Goal: Information Seeking & Learning: Learn about a topic

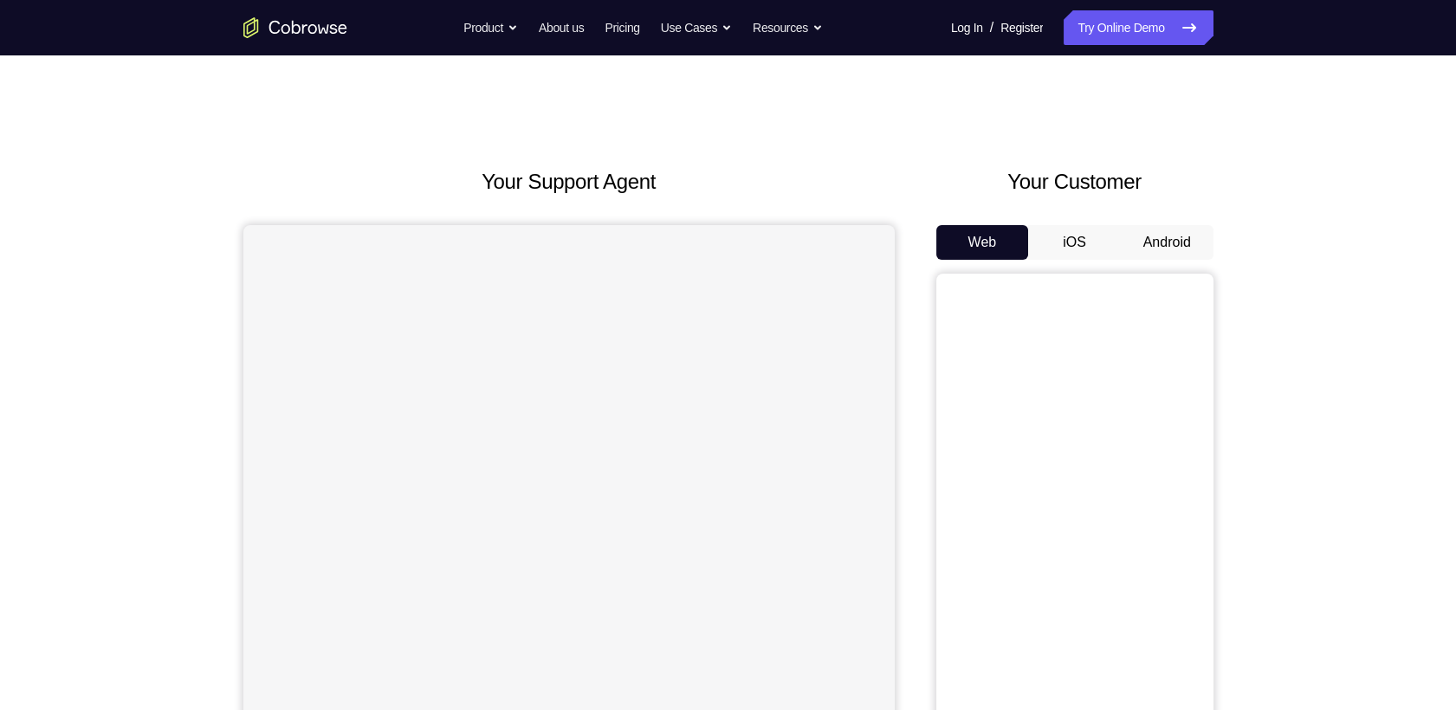
click at [1149, 225] on button "Android" at bounding box center [1167, 242] width 93 height 35
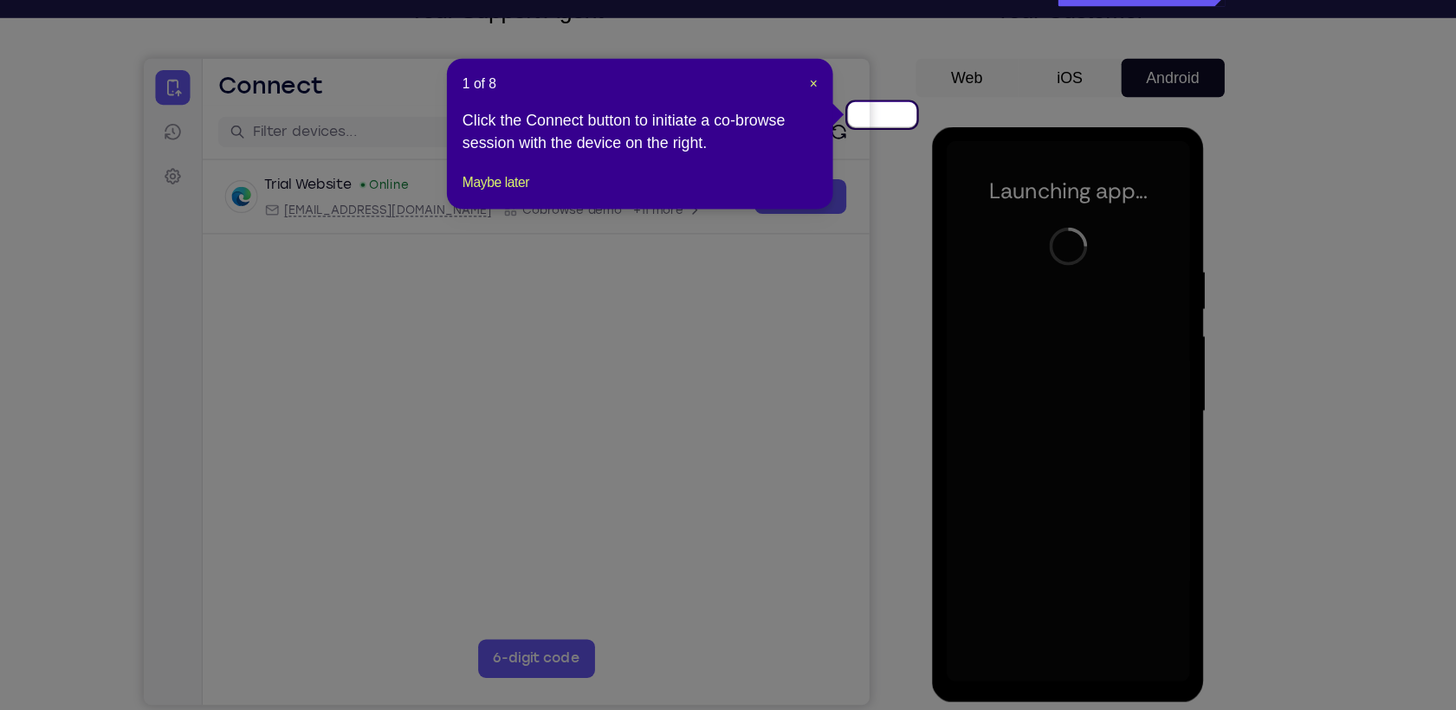
scroll to position [133, 0]
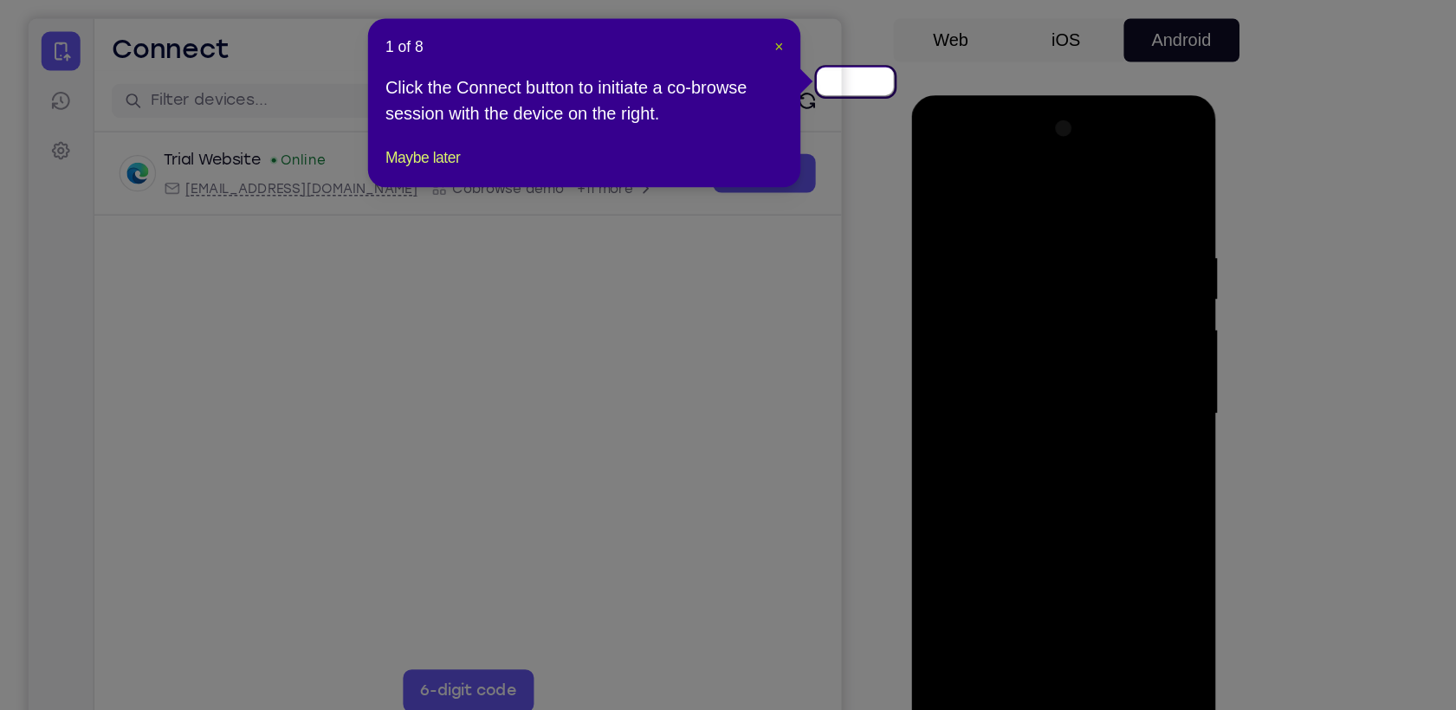
click at [847, 107] on span "×" at bounding box center [844, 114] width 7 height 14
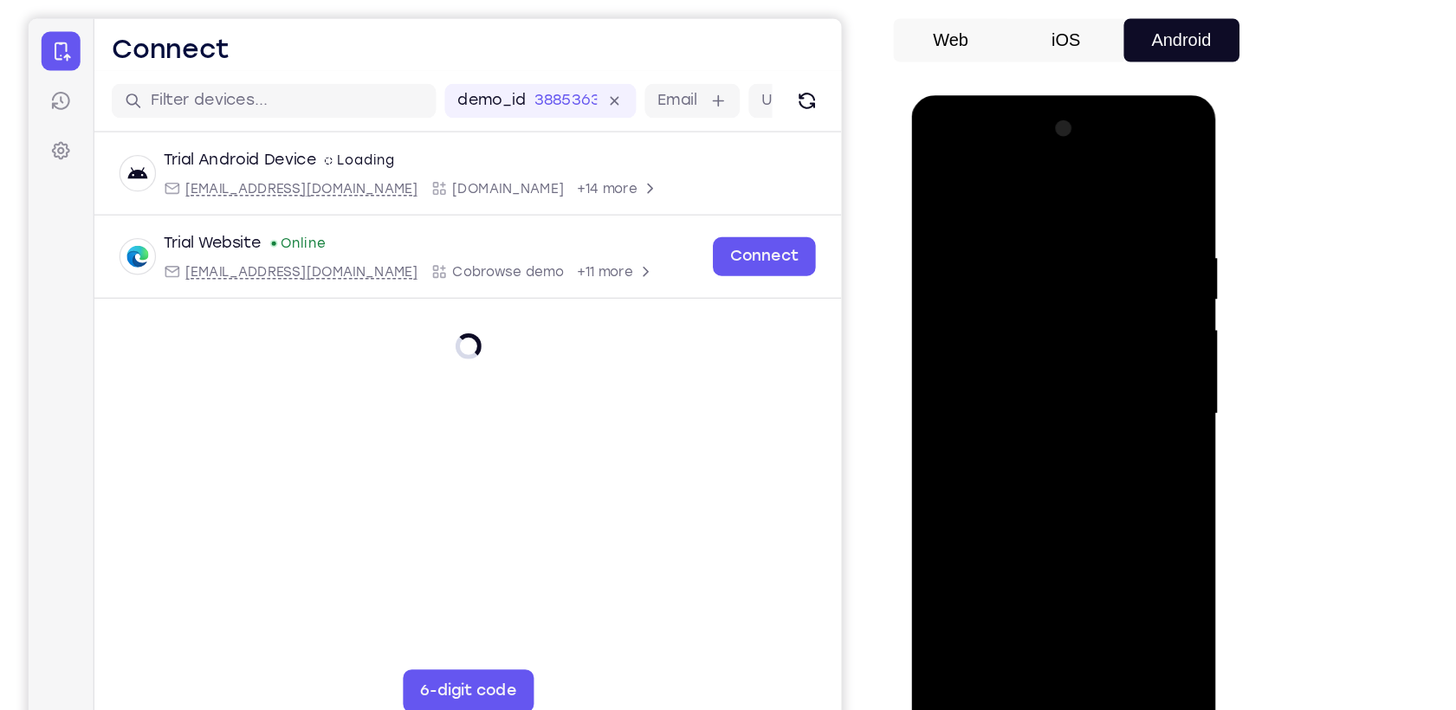
click at [1043, 579] on div at bounding box center [1033, 350] width 218 height 485
click at [1105, 514] on div at bounding box center [1033, 350] width 218 height 485
click at [1014, 186] on div at bounding box center [1033, 350] width 218 height 485
click at [1107, 339] on div at bounding box center [1033, 350] width 218 height 485
click at [1016, 376] on div at bounding box center [1033, 350] width 218 height 485
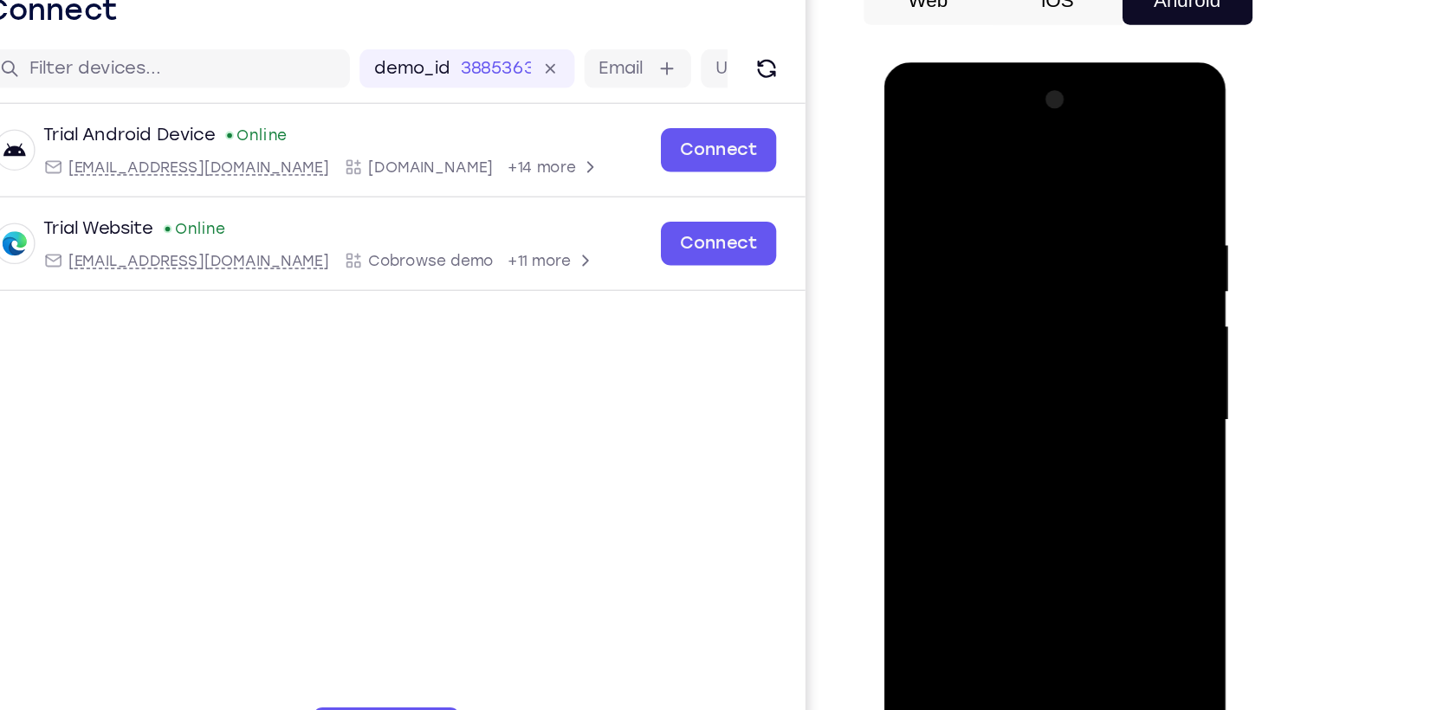
click at [1010, 306] on div at bounding box center [1006, 317] width 218 height 485
click at [966, 242] on div at bounding box center [1006, 317] width 218 height 485
click at [961, 255] on div at bounding box center [1006, 317] width 218 height 485
click at [929, 285] on div at bounding box center [1006, 317] width 218 height 485
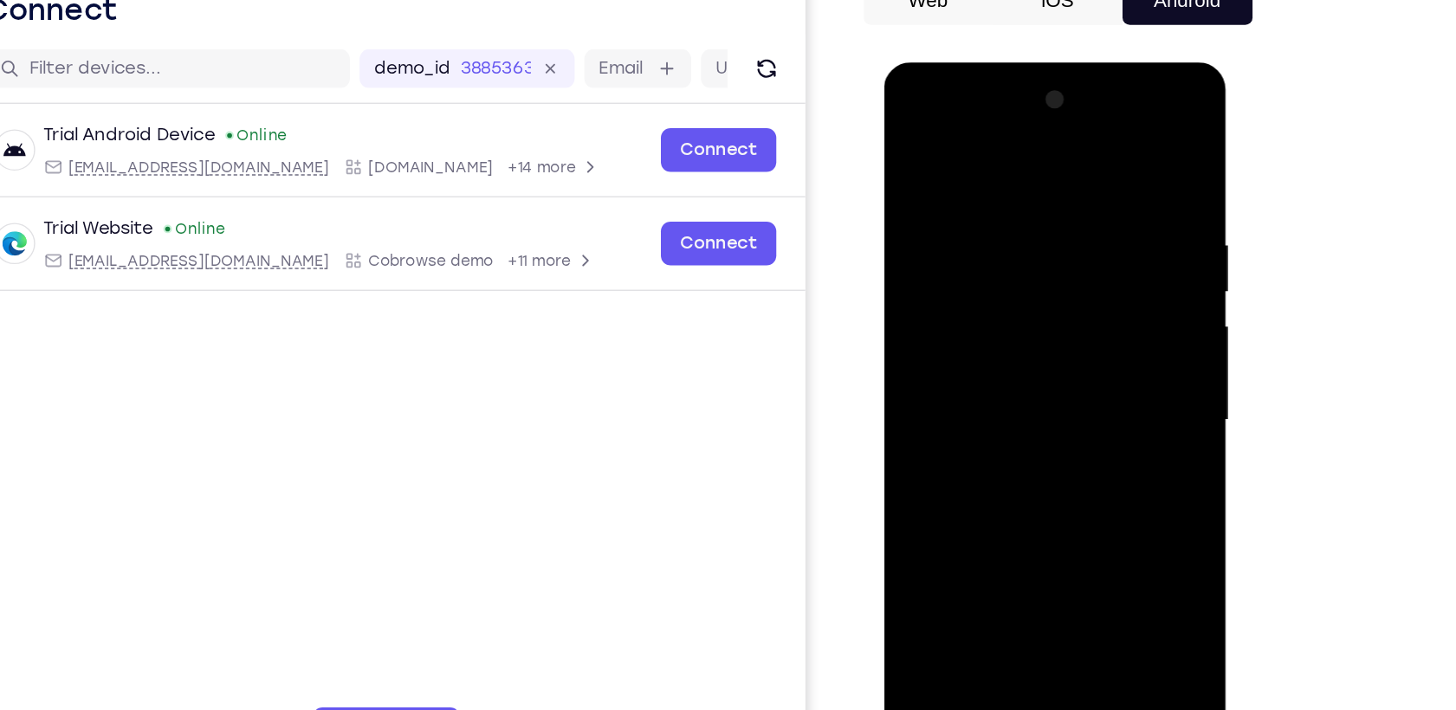
click at [951, 314] on div at bounding box center [1006, 317] width 218 height 485
click at [974, 378] on div at bounding box center [1006, 317] width 218 height 485
click at [1019, 388] on div at bounding box center [1006, 317] width 218 height 485
click at [982, 189] on div at bounding box center [1006, 317] width 218 height 485
click at [1096, 227] on div at bounding box center [1006, 317] width 218 height 485
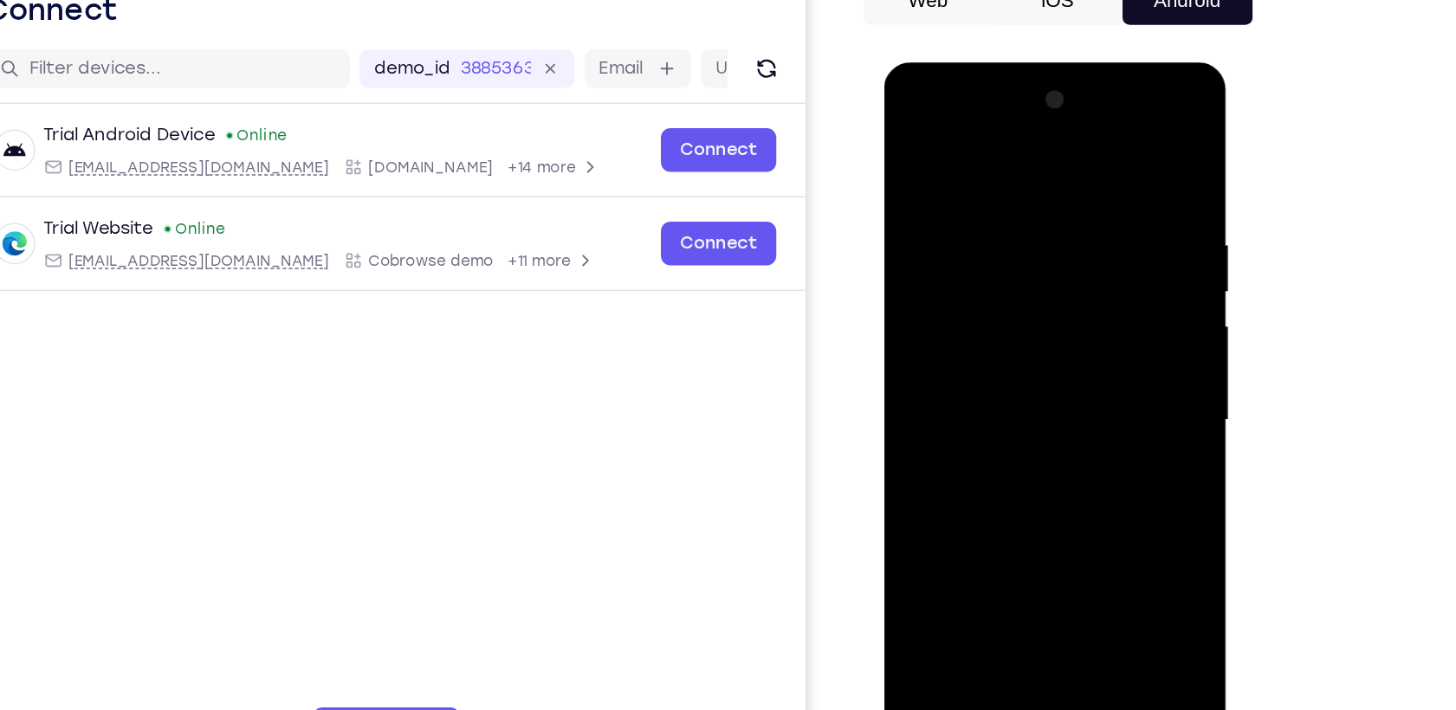
click at [1102, 149] on div at bounding box center [1006, 317] width 218 height 485
drag, startPoint x: 1094, startPoint y: 184, endPoint x: 891, endPoint y: 184, distance: 202.7
click at [891, 184] on div at bounding box center [1006, 320] width 245 height 516
click at [1051, 519] on div at bounding box center [1006, 317] width 218 height 485
click at [1043, 411] on div at bounding box center [1006, 317] width 218 height 485
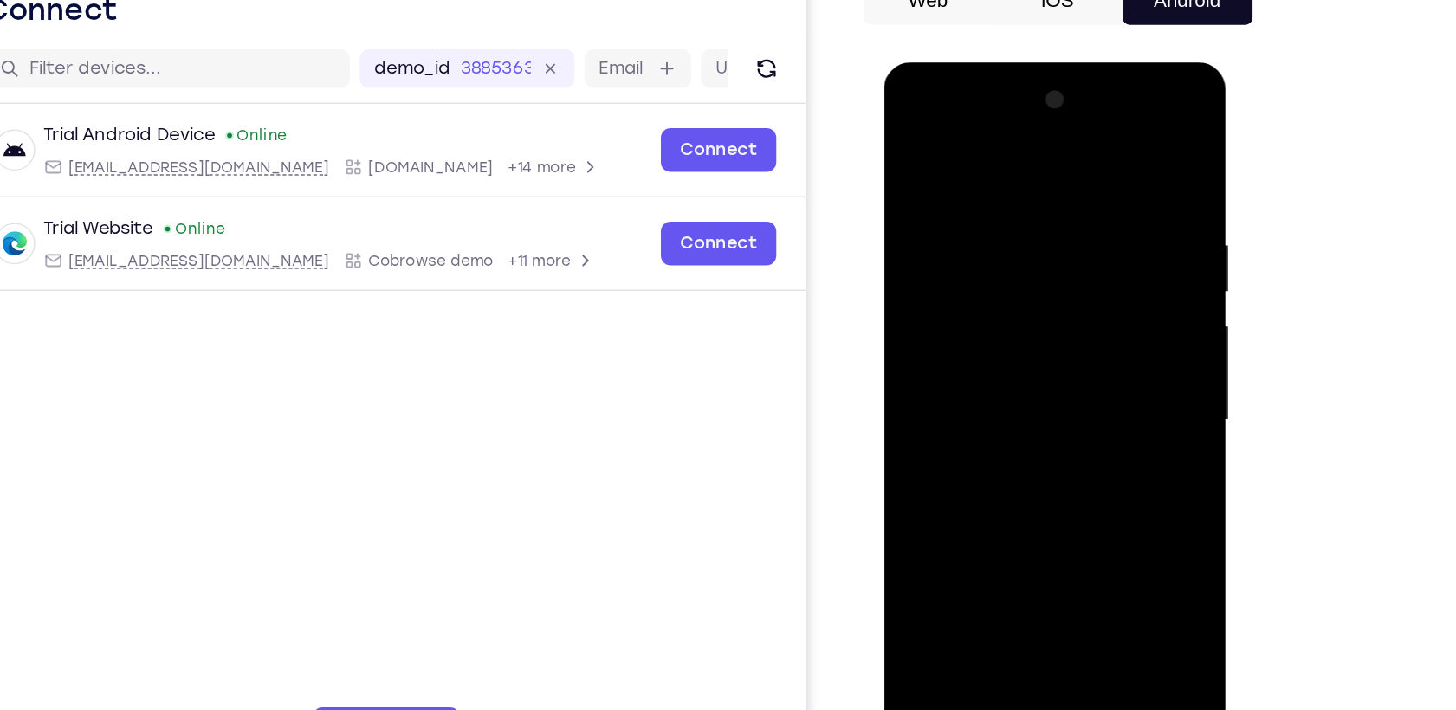
click at [1104, 222] on div at bounding box center [1006, 317] width 218 height 485
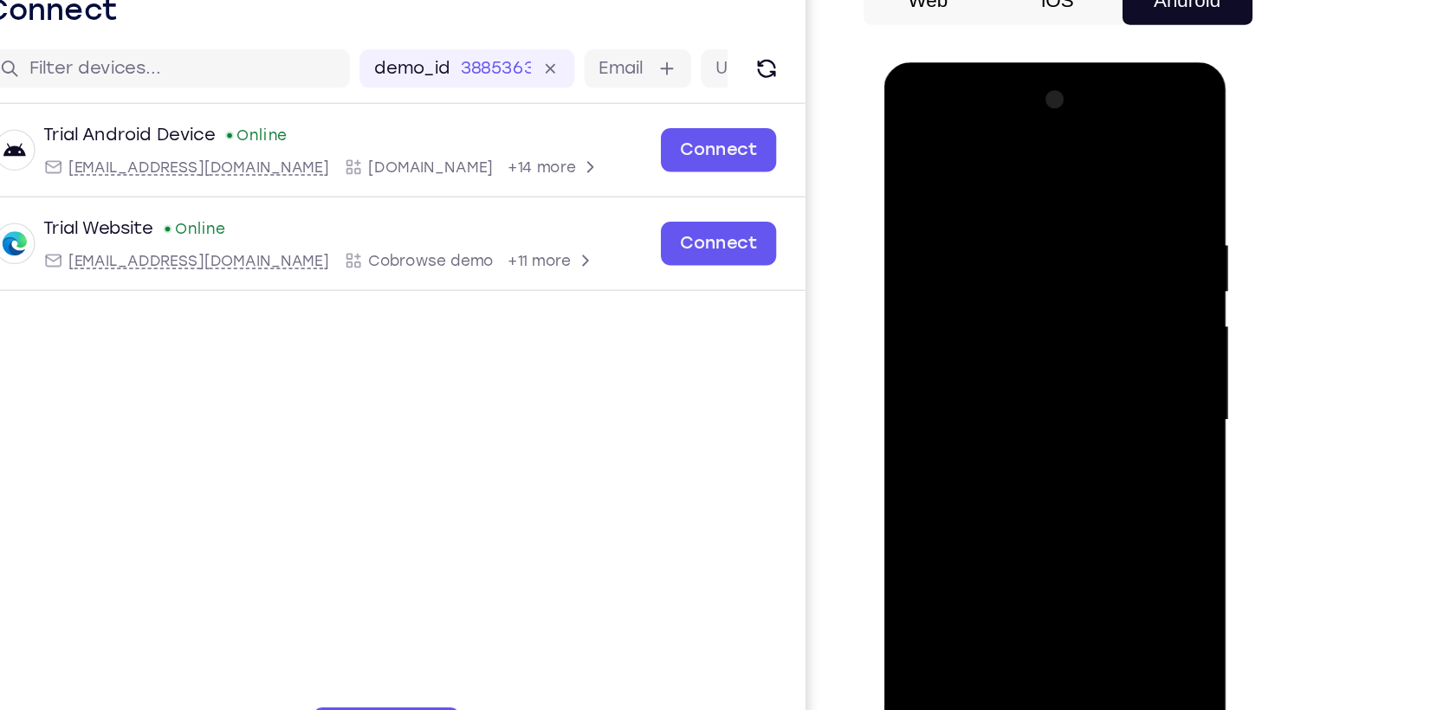
click at [906, 223] on div at bounding box center [1006, 317] width 218 height 485
click at [917, 197] on div at bounding box center [1006, 317] width 218 height 485
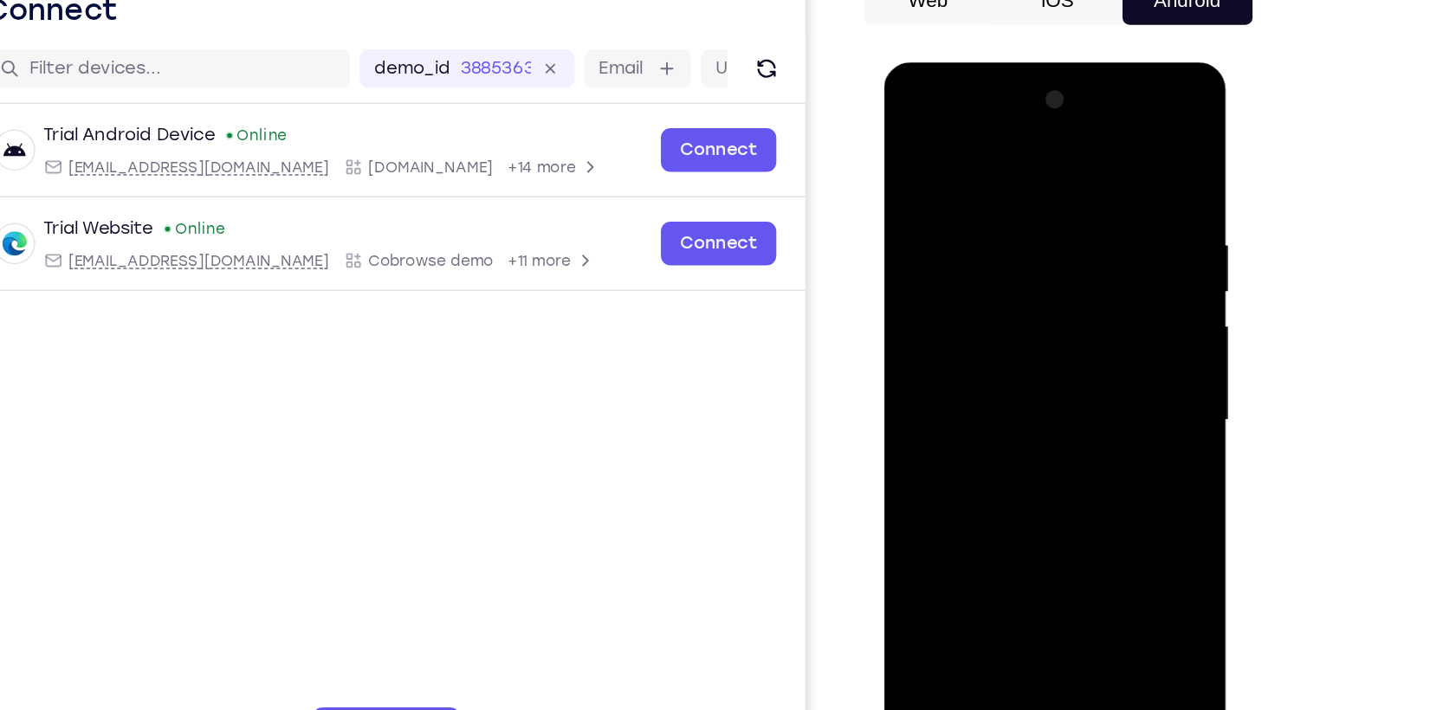
click at [919, 145] on div at bounding box center [1006, 317] width 218 height 485
click at [1091, 521] on div at bounding box center [1006, 317] width 218 height 485
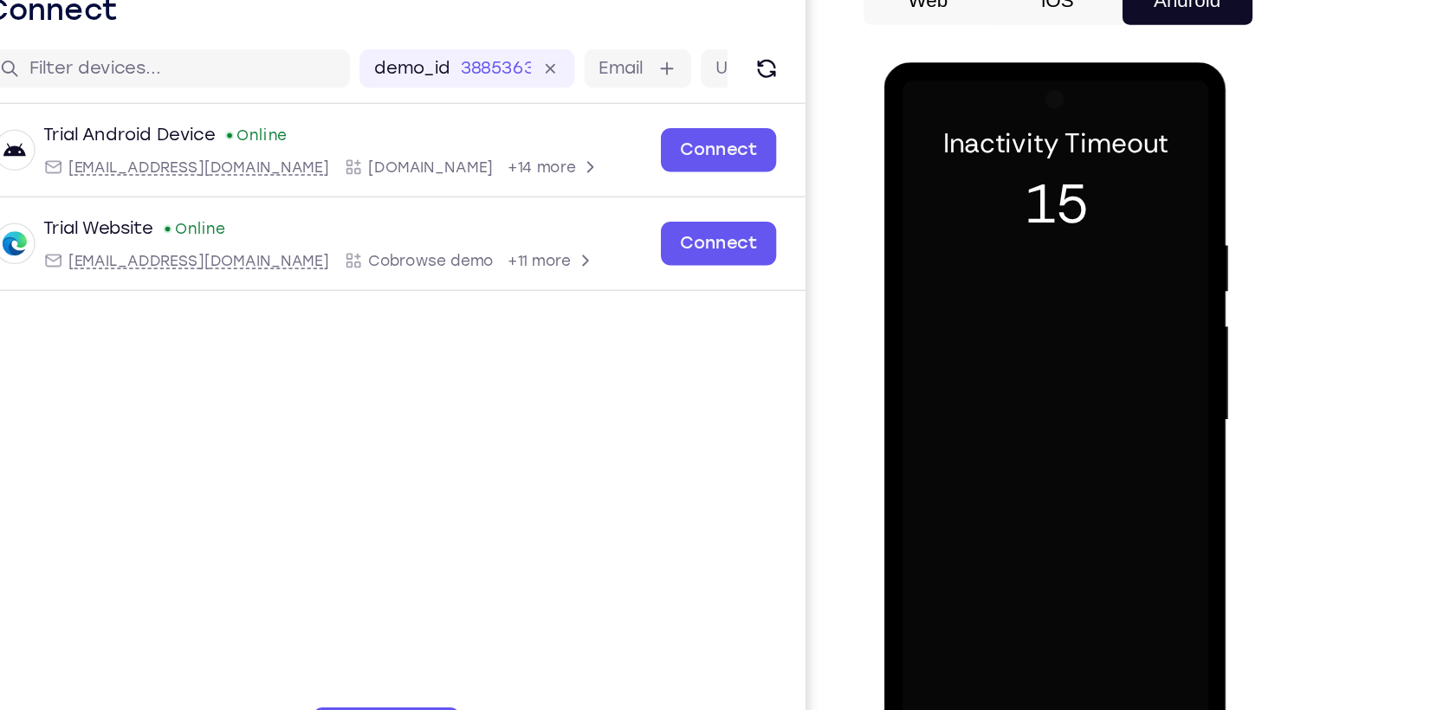
click at [1000, 258] on div at bounding box center [1006, 317] width 218 height 485
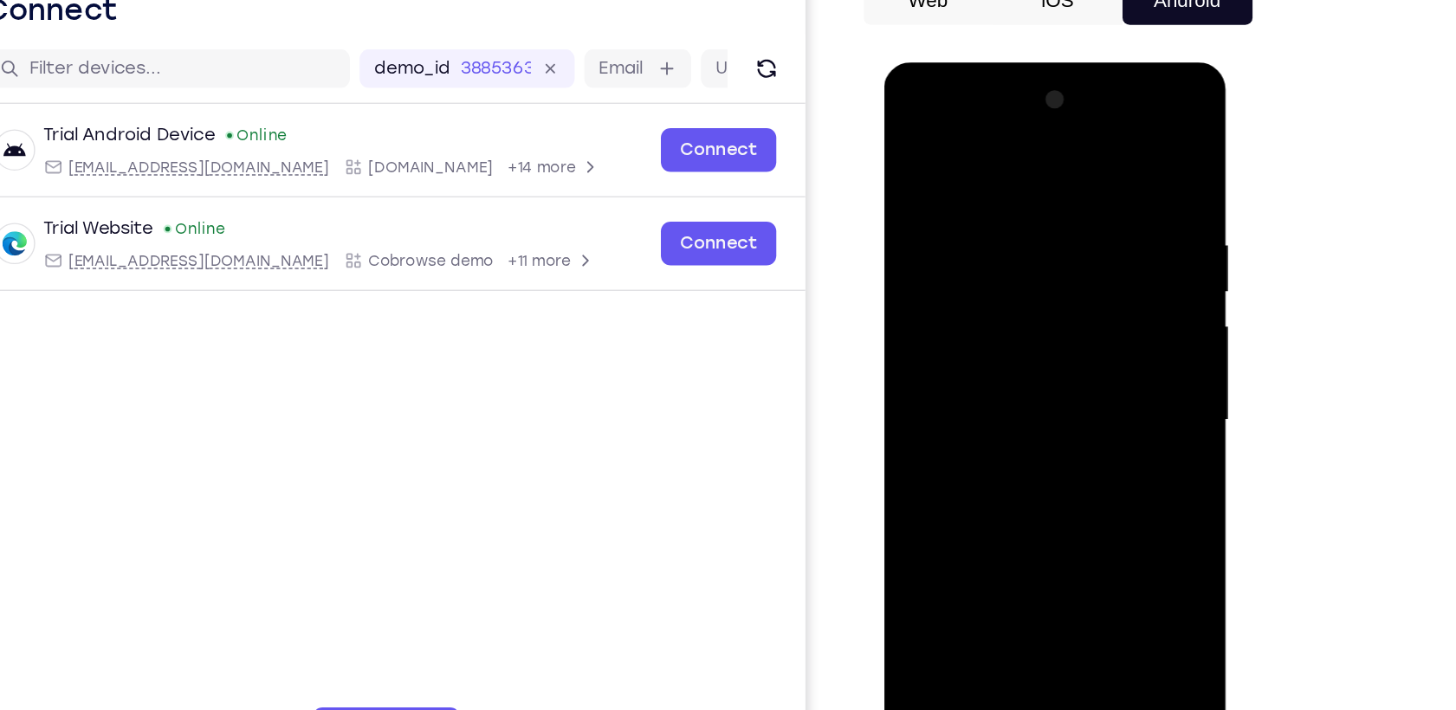
click at [916, 522] on div at bounding box center [1006, 317] width 218 height 485
drag, startPoint x: 1012, startPoint y: 152, endPoint x: 995, endPoint y: 475, distance: 323.5
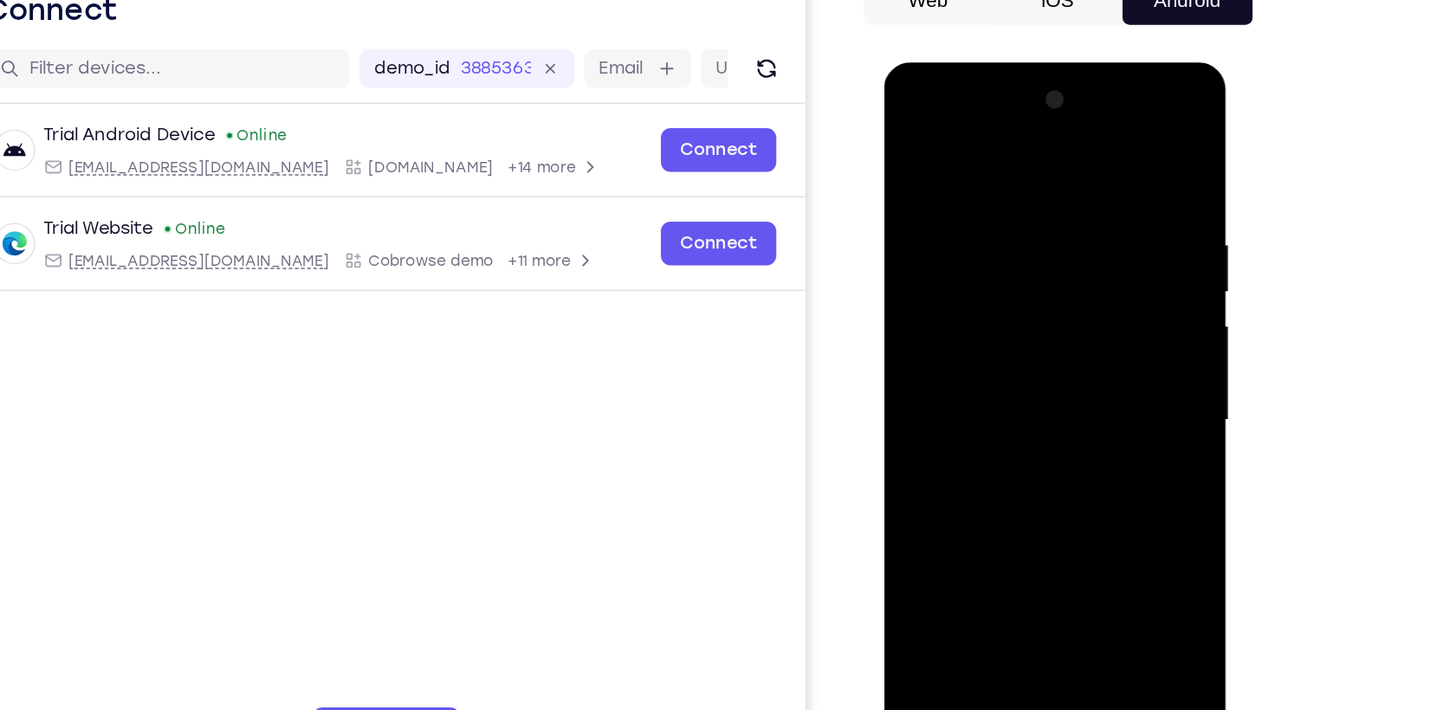
click at [995, 475] on div at bounding box center [1006, 317] width 218 height 485
drag, startPoint x: 1010, startPoint y: 443, endPoint x: 1052, endPoint y: 145, distance: 301.7
click at [1052, 145] on div at bounding box center [1006, 317] width 218 height 485
drag, startPoint x: 1017, startPoint y: 456, endPoint x: 1065, endPoint y: 214, distance: 246.5
click at [1065, 214] on div at bounding box center [1006, 317] width 218 height 485
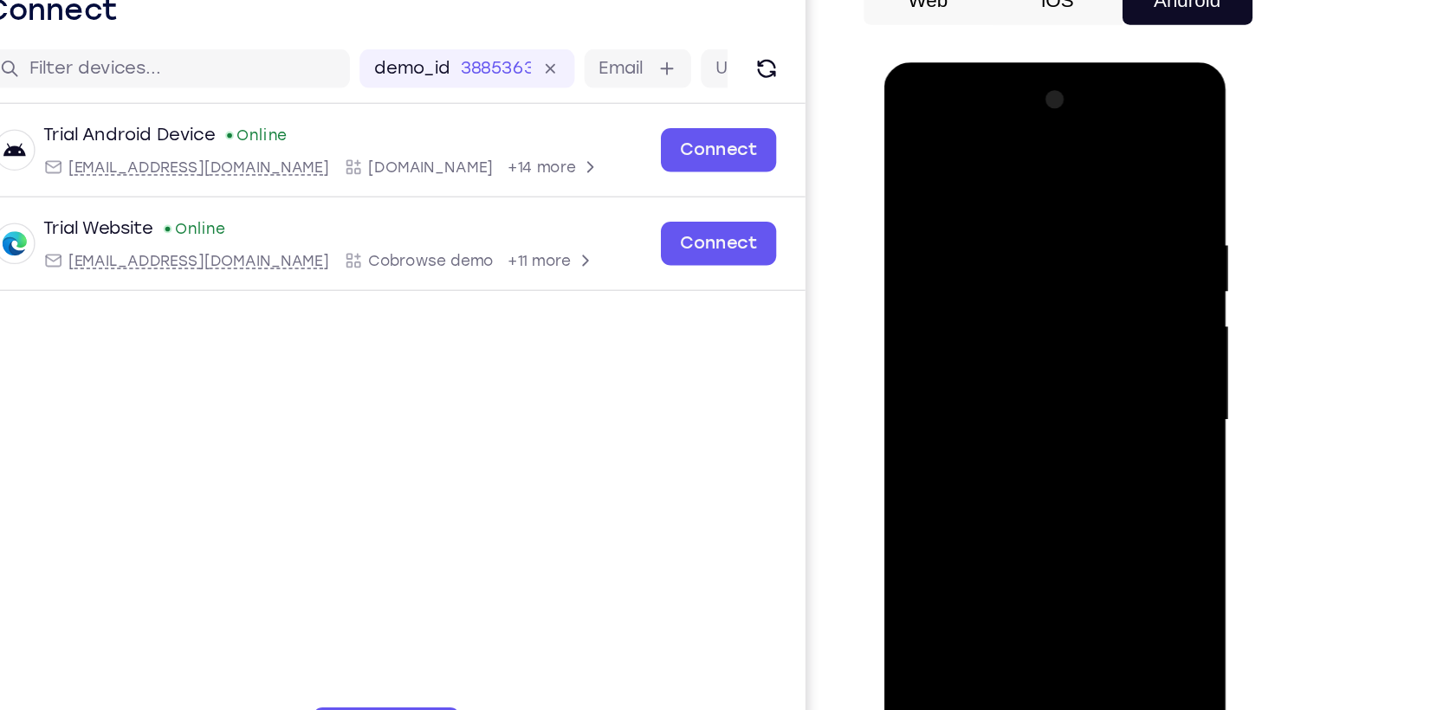
drag, startPoint x: 1020, startPoint y: 444, endPoint x: 1010, endPoint y: 187, distance: 257.5
click at [1010, 187] on div at bounding box center [1006, 317] width 218 height 485
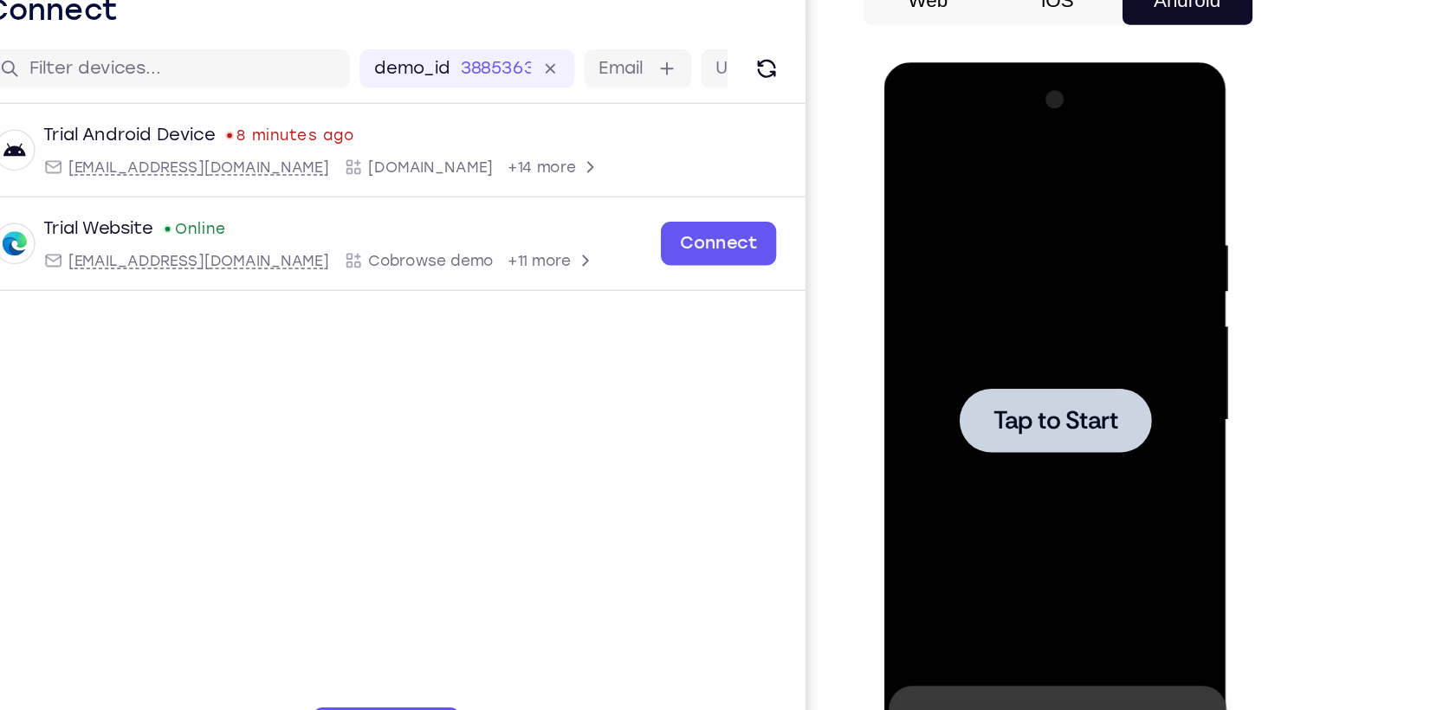
click at [1020, 283] on div at bounding box center [1006, 317] width 218 height 485
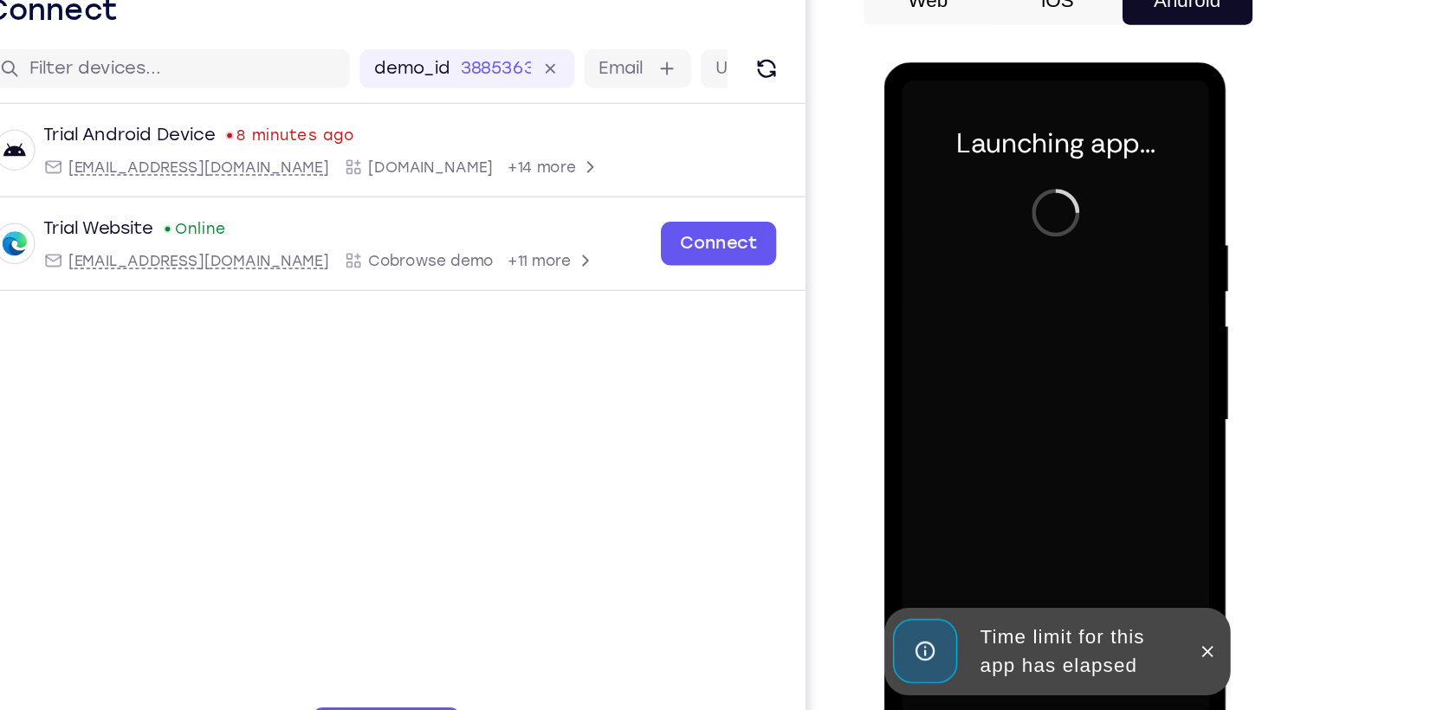
click at [1110, 554] on button at bounding box center [1115, 552] width 28 height 28
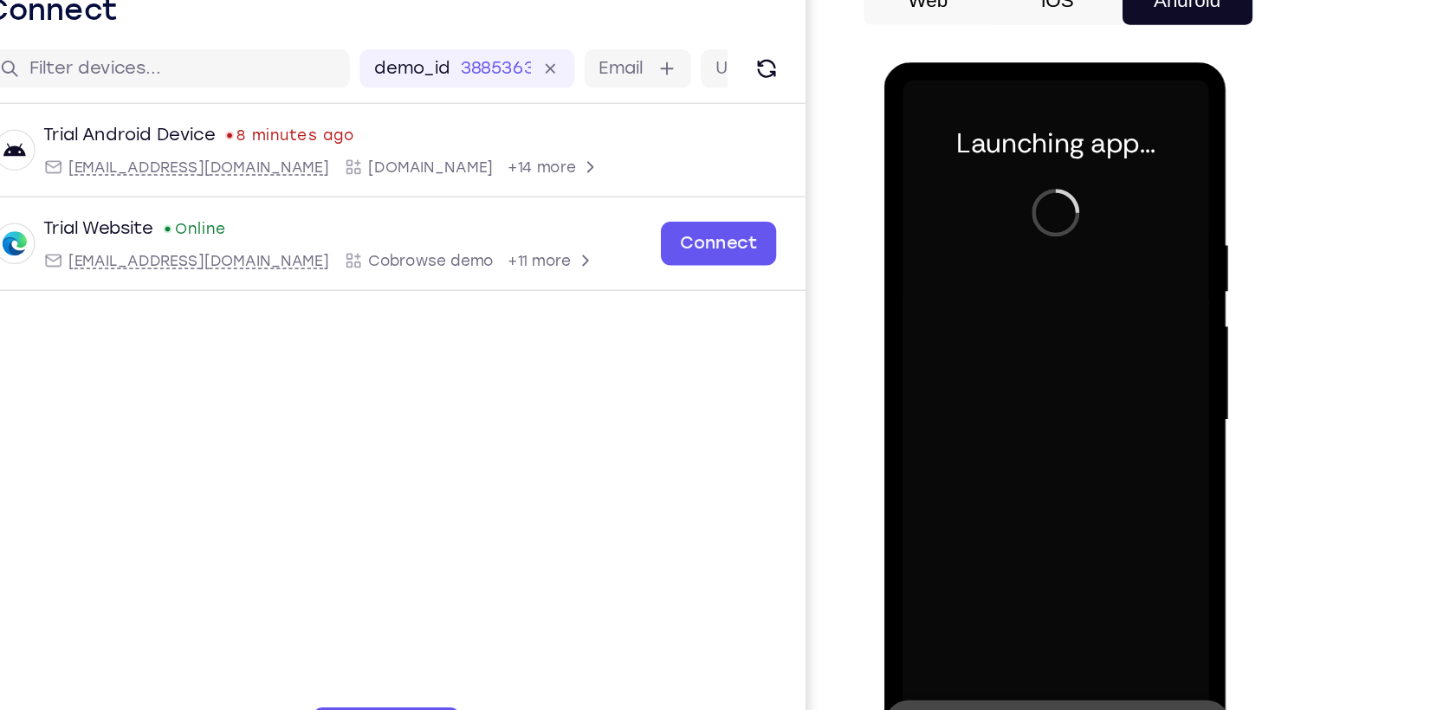
click at [1117, 548] on icon at bounding box center [1115, 548] width 8 height 8
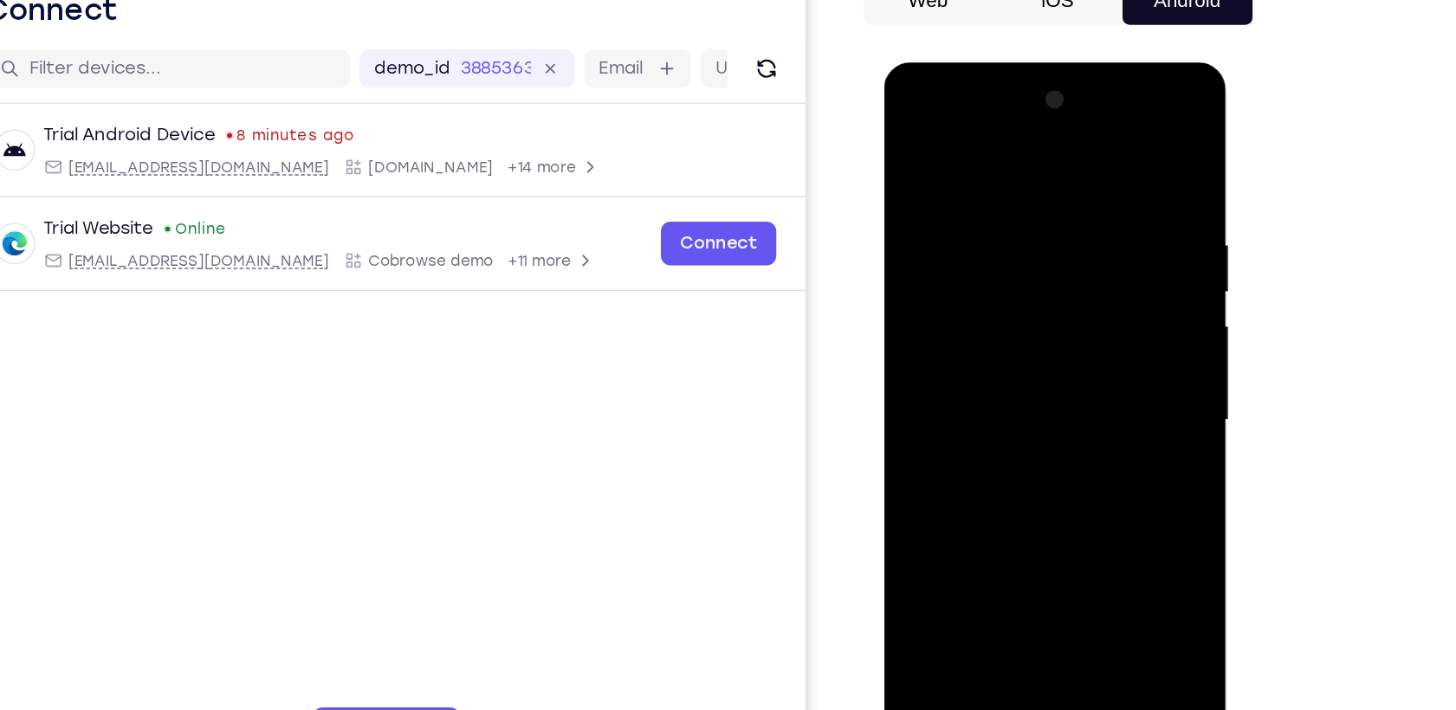
click at [1000, 548] on div at bounding box center [1006, 317] width 218 height 485
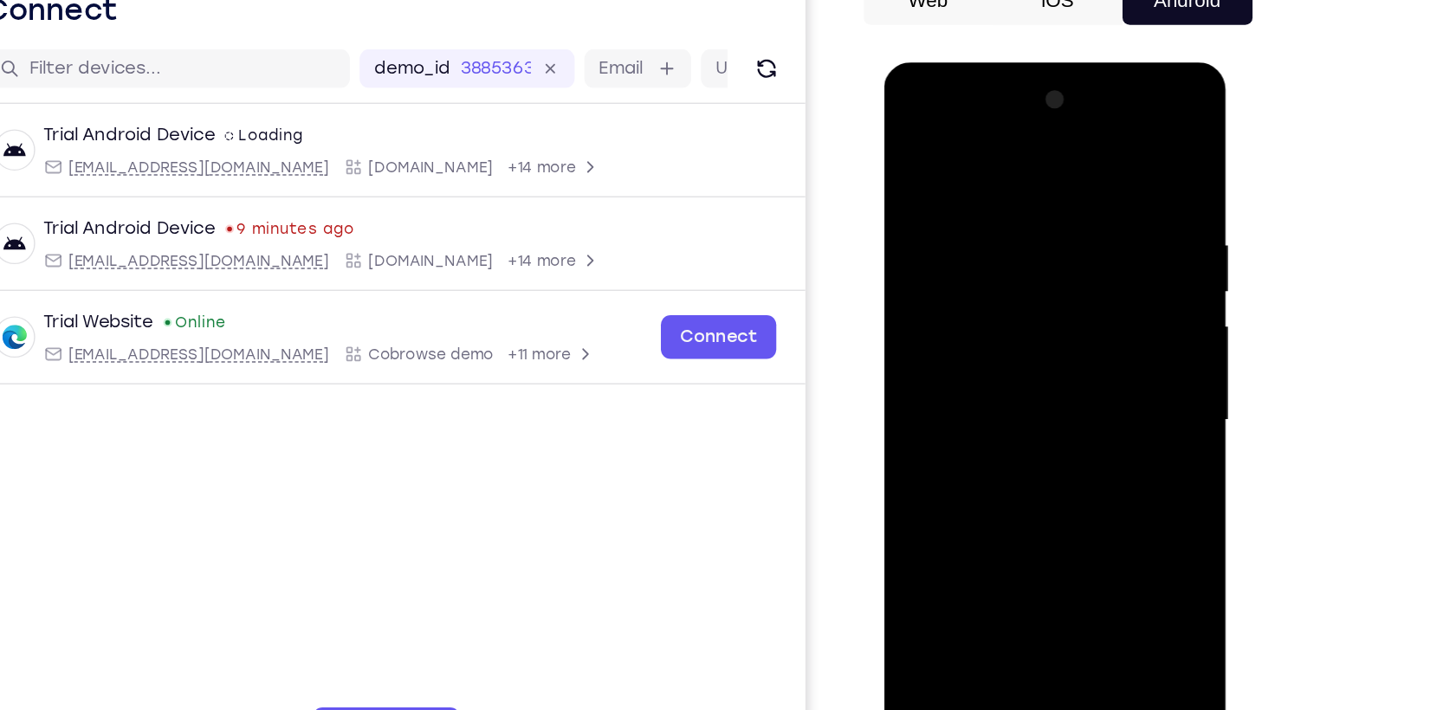
click at [1090, 471] on div at bounding box center [1006, 317] width 218 height 485
click at [953, 156] on div at bounding box center [1006, 317] width 218 height 485
click at [1084, 315] on div at bounding box center [1006, 317] width 218 height 485
click at [984, 352] on div at bounding box center [1006, 317] width 218 height 485
click at [1019, 298] on div at bounding box center [1006, 317] width 218 height 485
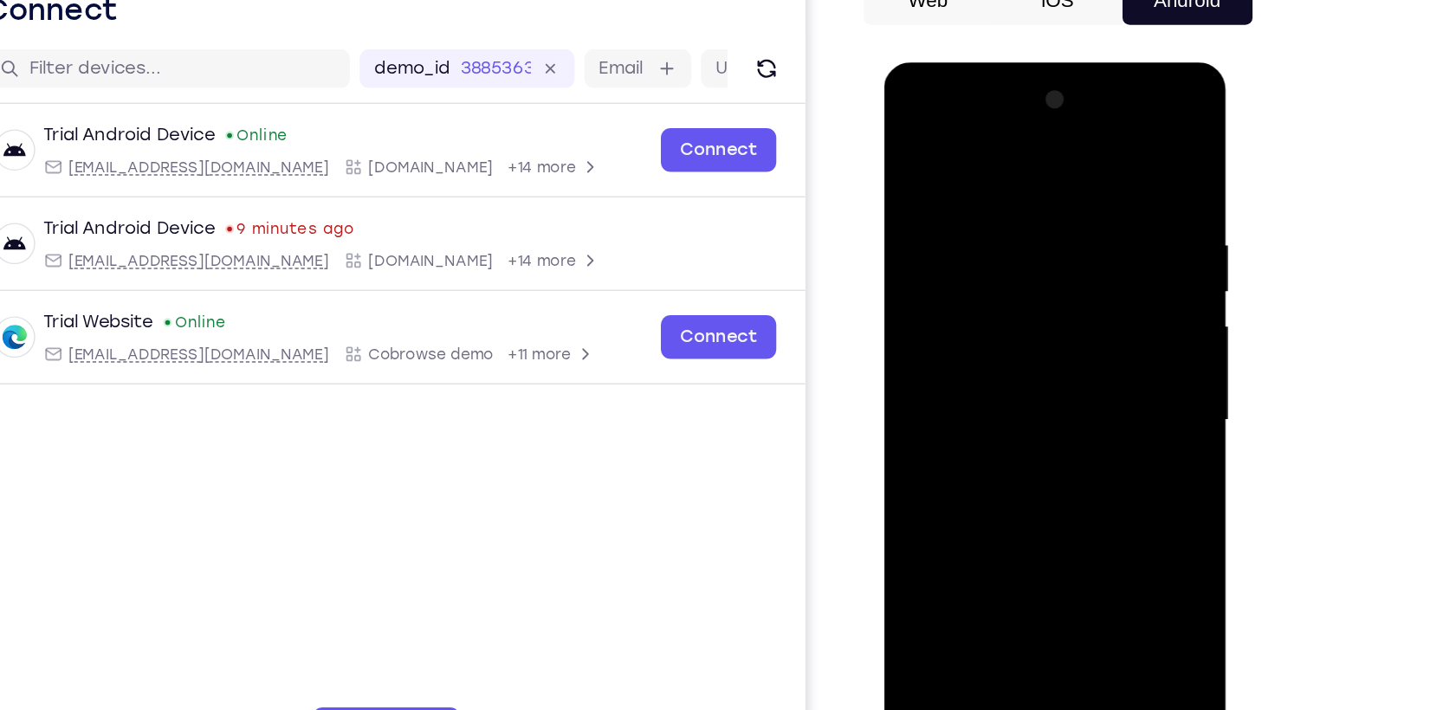
click at [1008, 292] on div at bounding box center [1006, 317] width 218 height 485
click at [969, 324] on div at bounding box center [1006, 317] width 218 height 485
click at [1039, 363] on div at bounding box center [1006, 317] width 218 height 485
click at [1025, 371] on div at bounding box center [1006, 317] width 218 height 485
click at [994, 358] on div at bounding box center [1006, 317] width 218 height 485
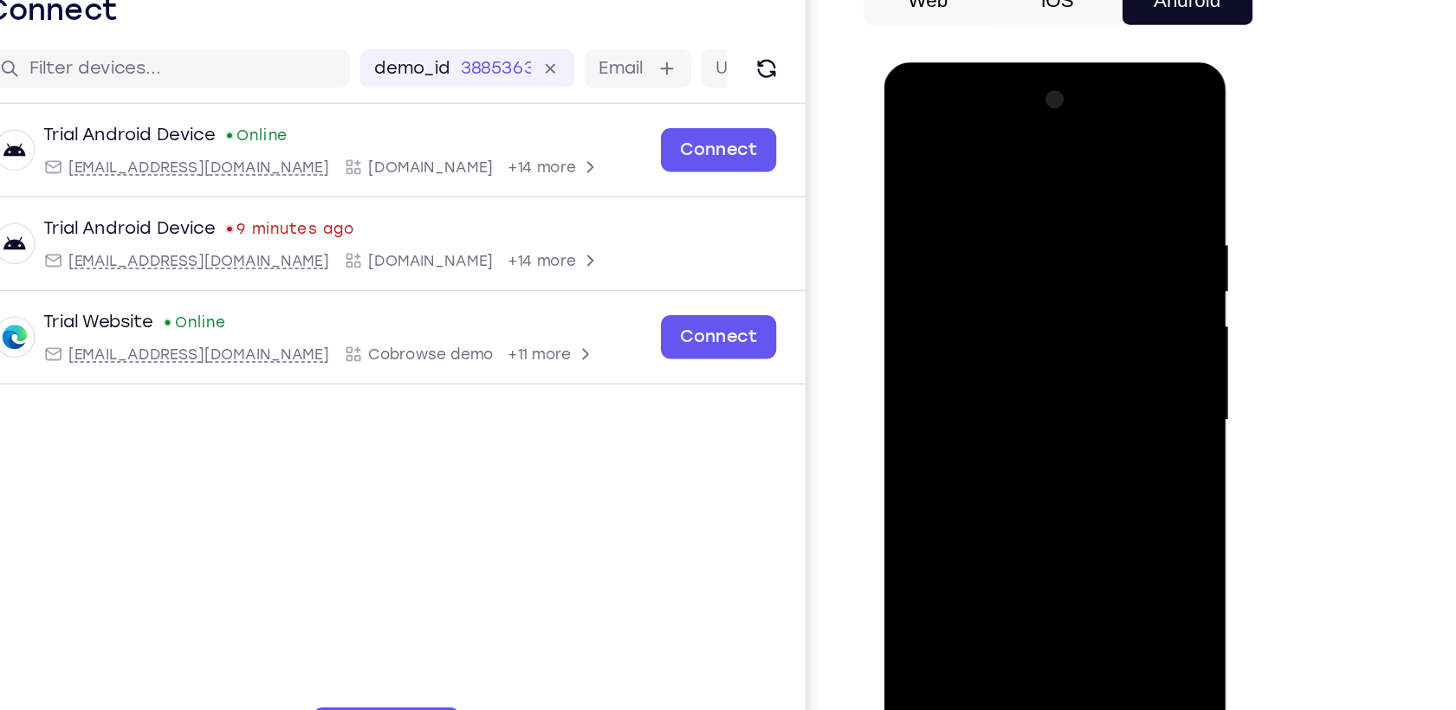
click at [1026, 377] on div at bounding box center [1006, 317] width 218 height 485
click at [1088, 337] on div at bounding box center [1006, 317] width 218 height 485
click at [953, 289] on div at bounding box center [1006, 317] width 218 height 485
click at [952, 310] on div at bounding box center [1006, 317] width 218 height 485
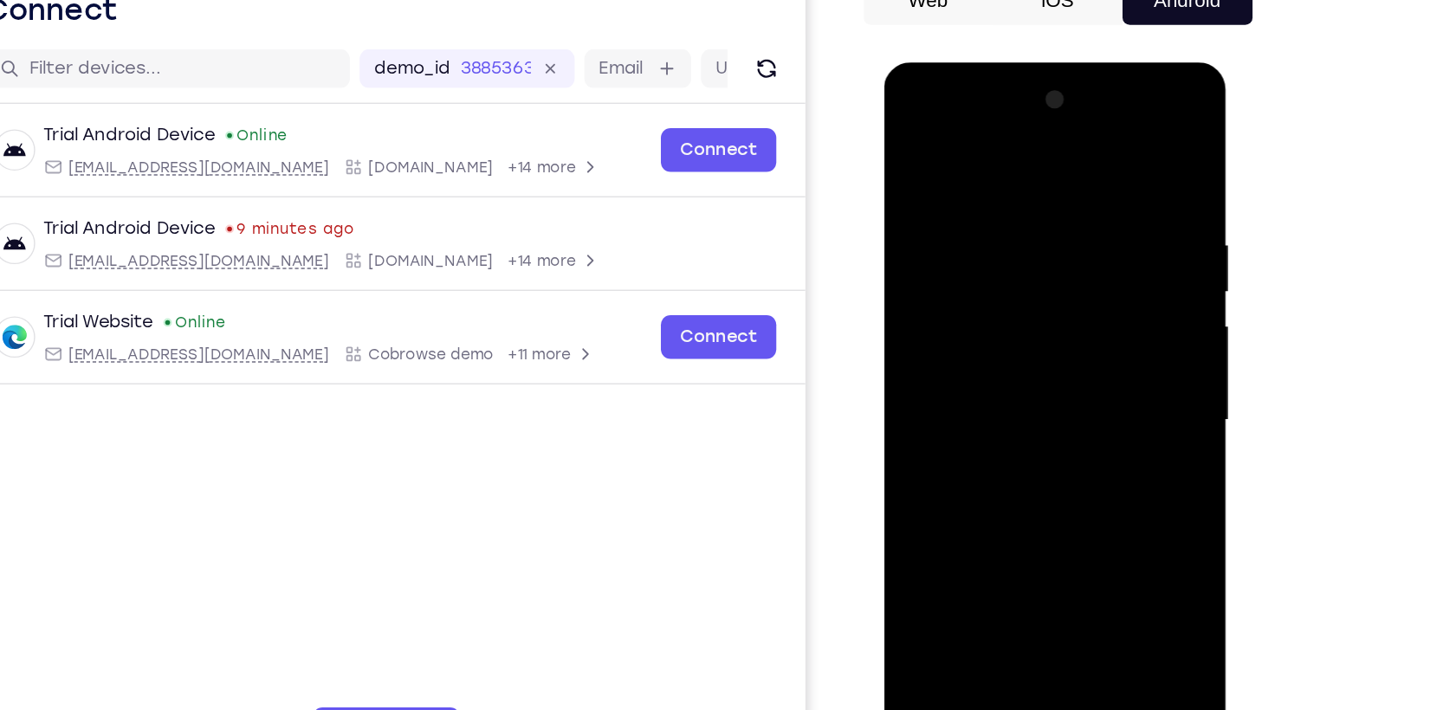
click at [972, 368] on div at bounding box center [1006, 317] width 218 height 485
click at [992, 384] on div at bounding box center [1006, 317] width 218 height 485
click at [1095, 518] on div at bounding box center [1006, 317] width 218 height 485
click at [955, 288] on div at bounding box center [1006, 317] width 218 height 485
click at [1101, 105] on div at bounding box center [1006, 317] width 218 height 485
